Goal: Find specific page/section: Find specific page/section

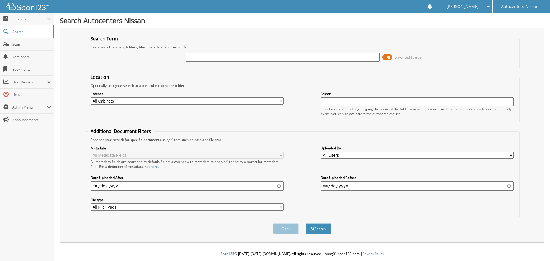
click at [196, 58] on input "text" at bounding box center [282, 57] width 193 height 9
type input "r84216"
click at [306, 224] on button "Search" at bounding box center [319, 229] width 26 height 11
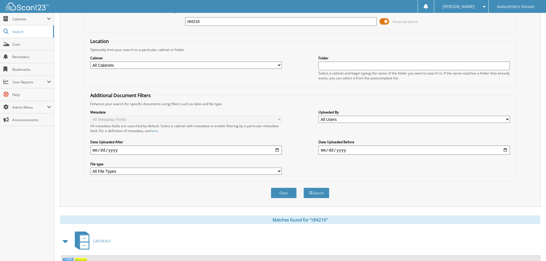
scroll to position [169, 0]
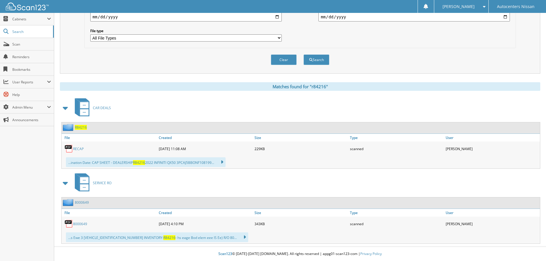
click at [79, 127] on span "R84216" at bounding box center [81, 127] width 12 height 5
